Goal: Use online tool/utility: Utilize a website feature to perform a specific function

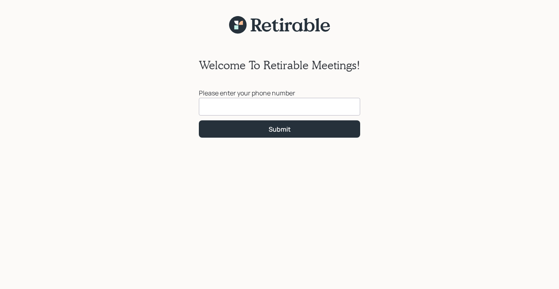
click at [252, 110] on input at bounding box center [279, 107] width 161 height 18
type input "[PHONE_NUMBER]"
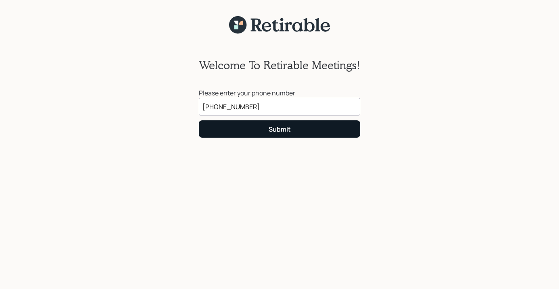
click at [276, 131] on div "Submit" at bounding box center [279, 129] width 22 height 9
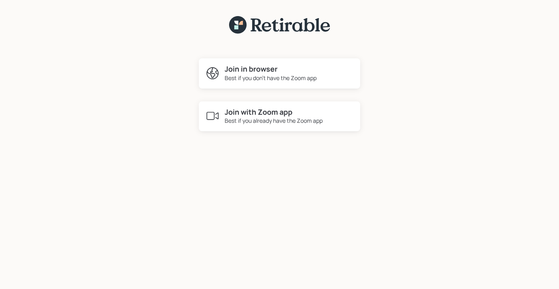
click at [295, 79] on div "Best if you don't have the Zoom app" at bounding box center [271, 78] width 92 height 8
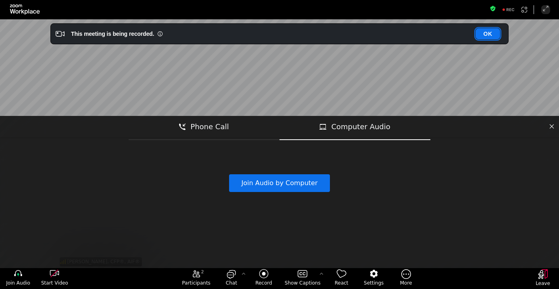
click at [489, 31] on button "OK" at bounding box center [487, 33] width 25 height 11
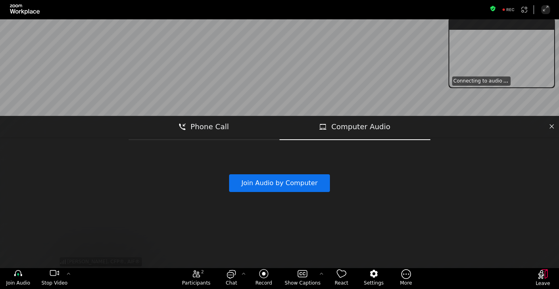
click at [346, 89] on div "[PERSON_NAME], CFP®, AIF®" at bounding box center [279, 143] width 443 height 249
click at [20, 281] on span "Join Audio" at bounding box center [18, 283] width 24 height 6
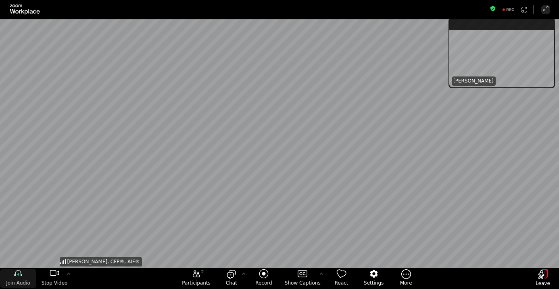
click at [20, 281] on span "Join Audio" at bounding box center [18, 283] width 24 height 6
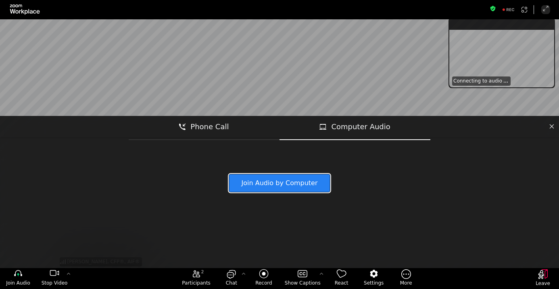
click at [271, 181] on button "Join Audio by Computer" at bounding box center [279, 184] width 101 height 18
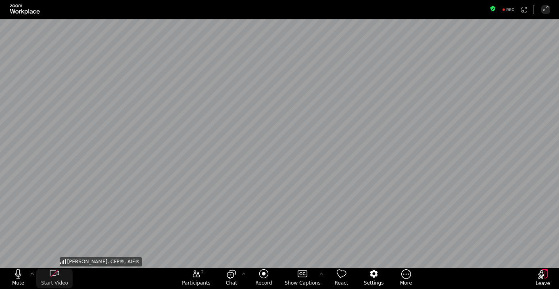
click at [55, 283] on span "Start Video" at bounding box center [54, 283] width 27 height 6
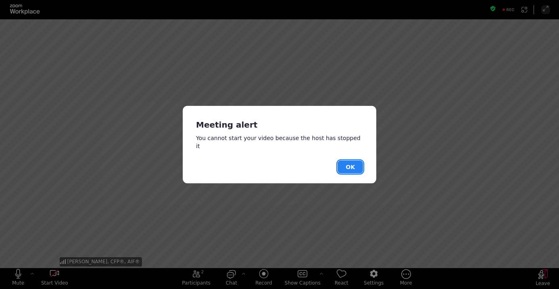
click at [352, 166] on button "OK" at bounding box center [349, 166] width 25 height 13
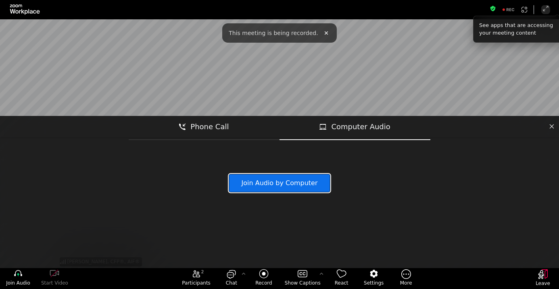
click at [300, 188] on button "Join Audio by Computer" at bounding box center [279, 184] width 101 height 18
